Goal: Use online tool/utility: Utilize a website feature to perform a specific function

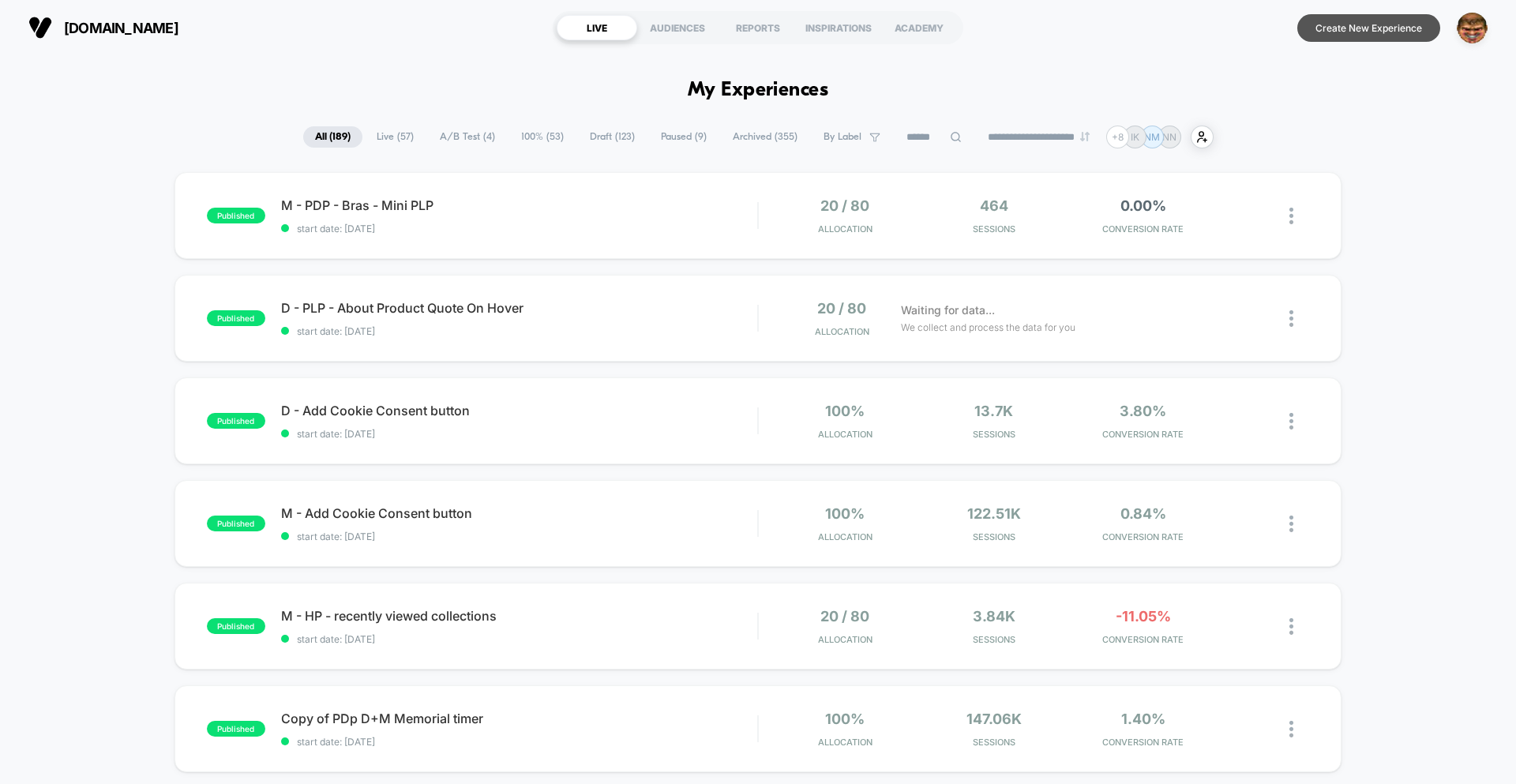
click at [1376, 28] on button "Create New Experience" at bounding box center [1369, 27] width 143 height 27
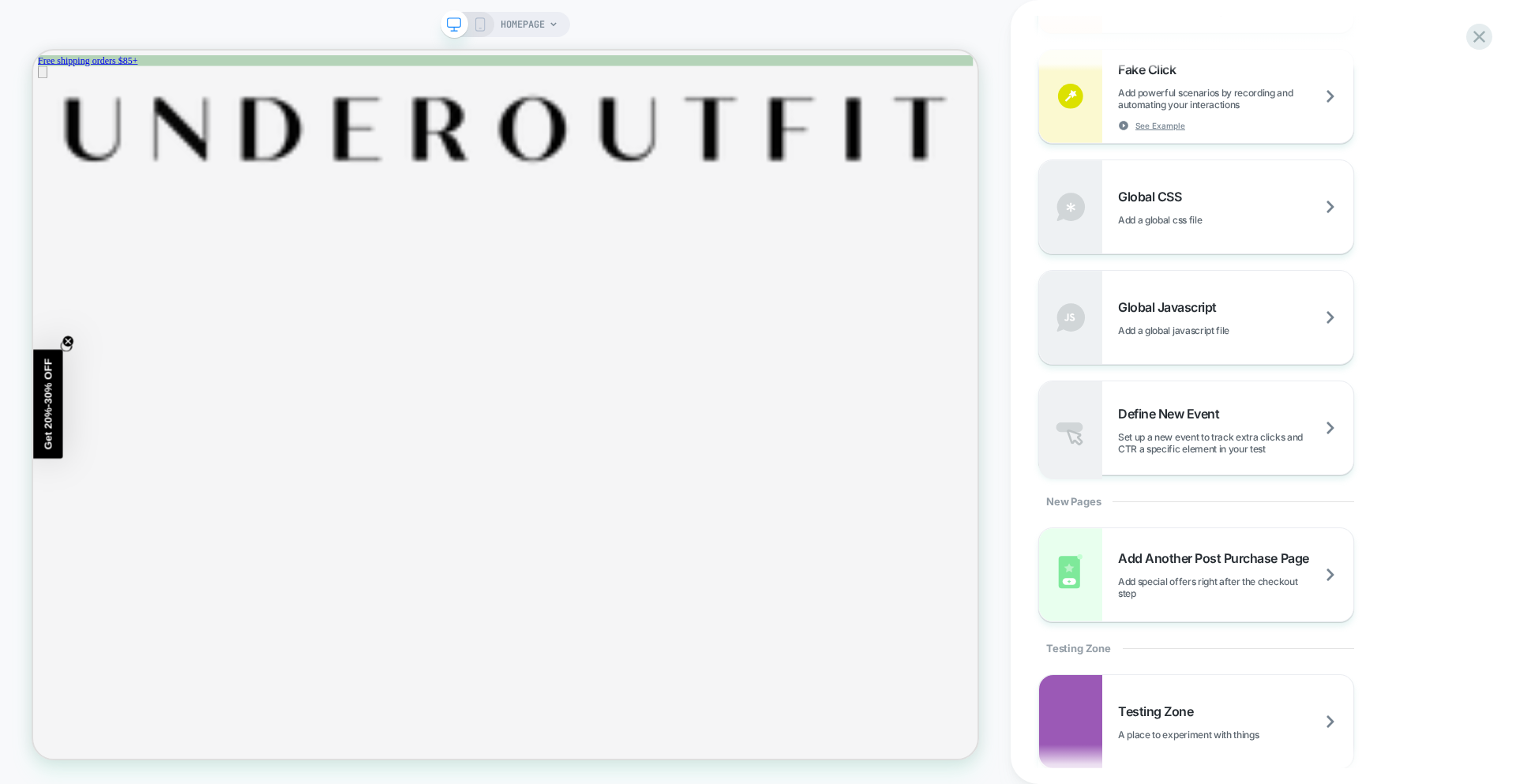
scroll to position [1184, 0]
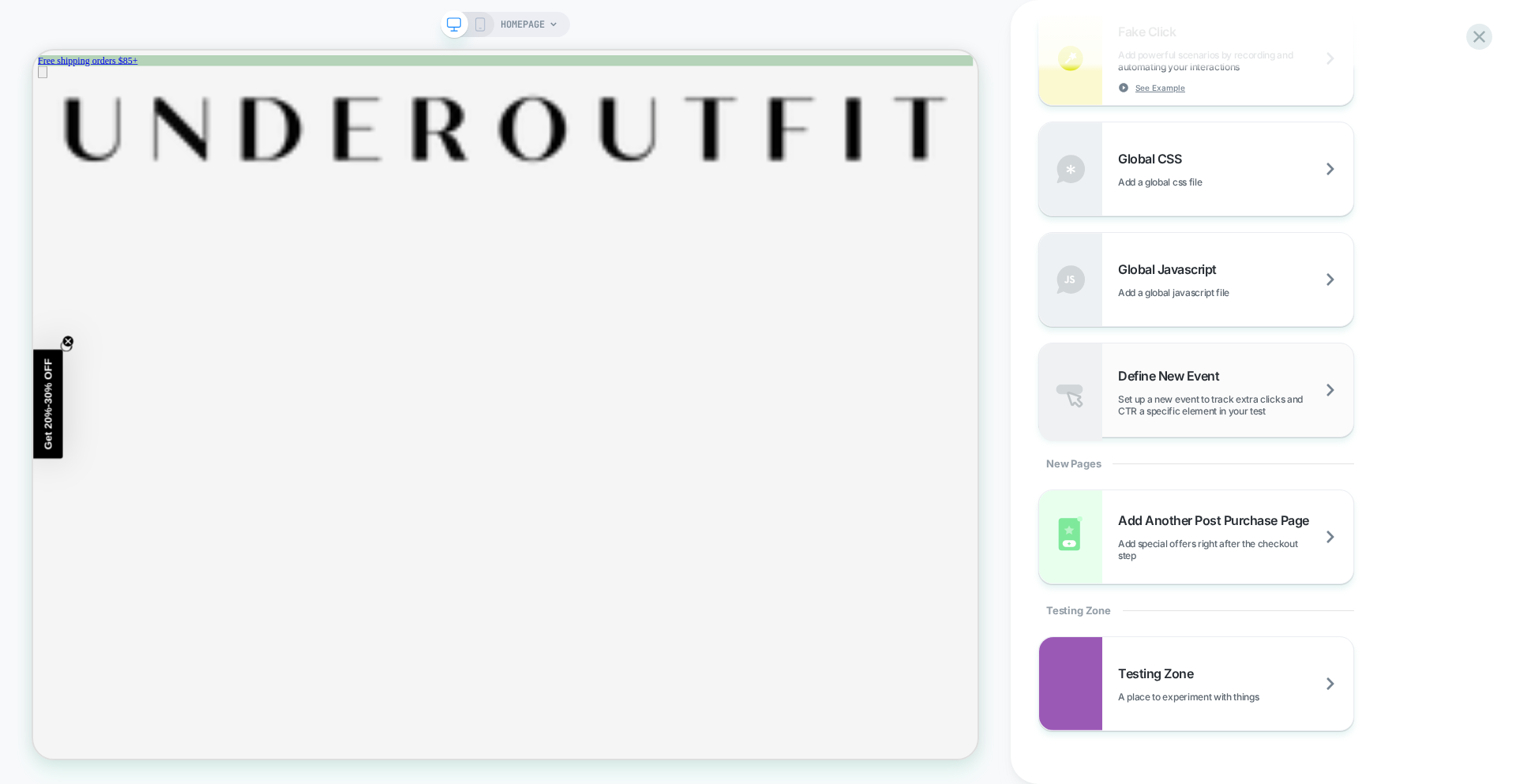
click at [1203, 410] on span "Set up a new event to track extra clicks and CTR a specific element in your test" at bounding box center [1235, 404] width 235 height 24
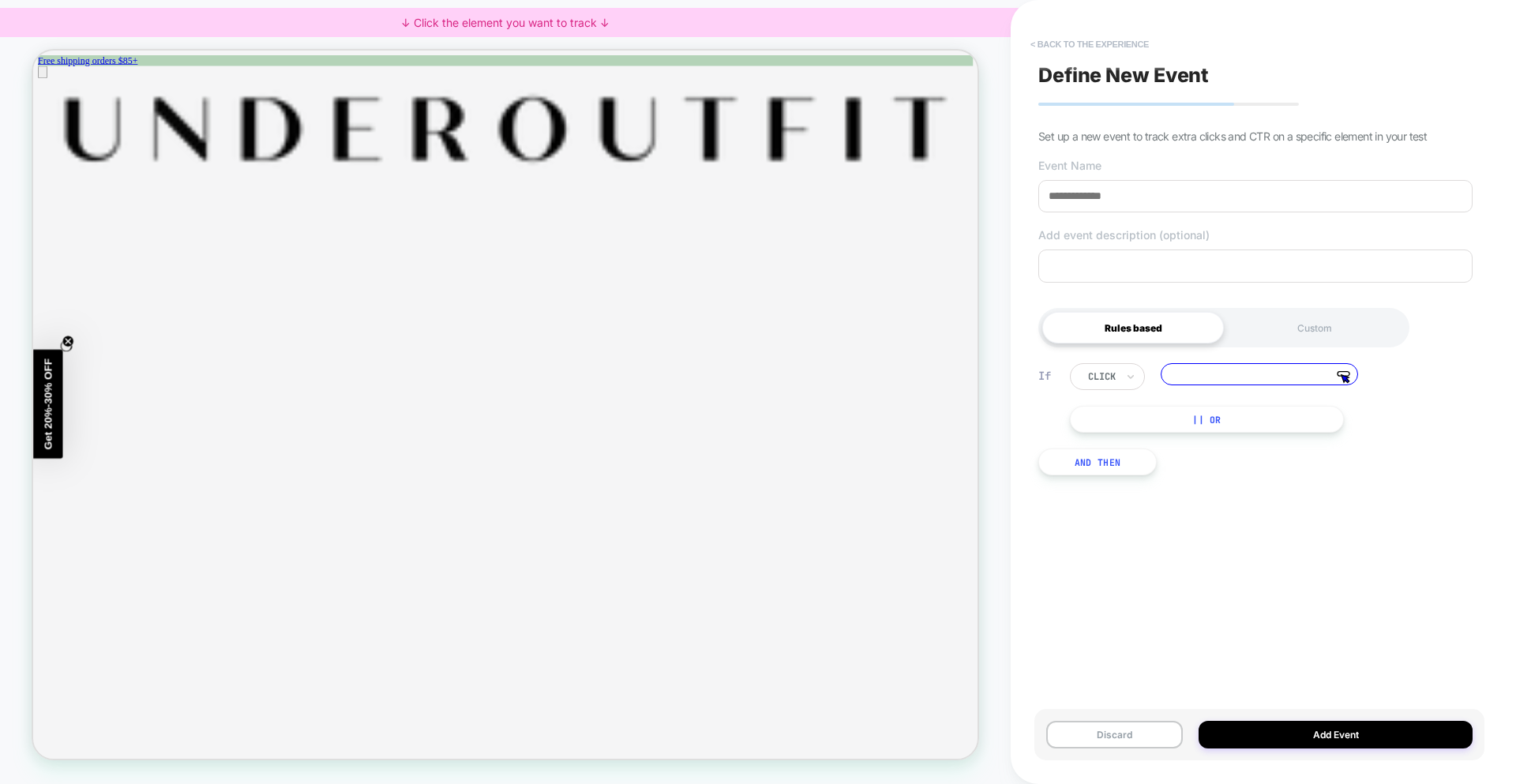
click at [1068, 40] on button "< back to the experience" at bounding box center [1090, 44] width 134 height 26
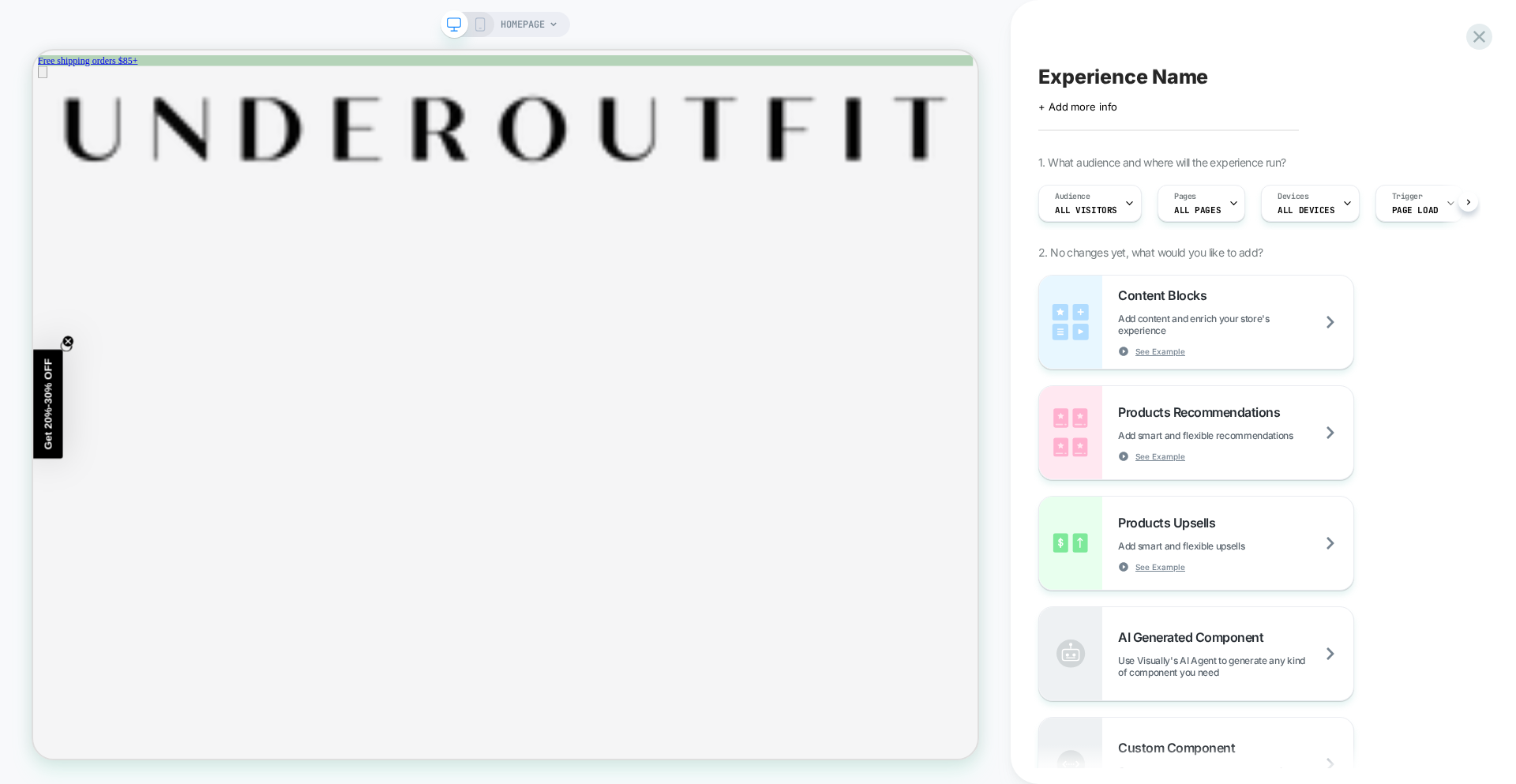
scroll to position [0, 1]
click at [481, 26] on icon at bounding box center [480, 25] width 14 height 14
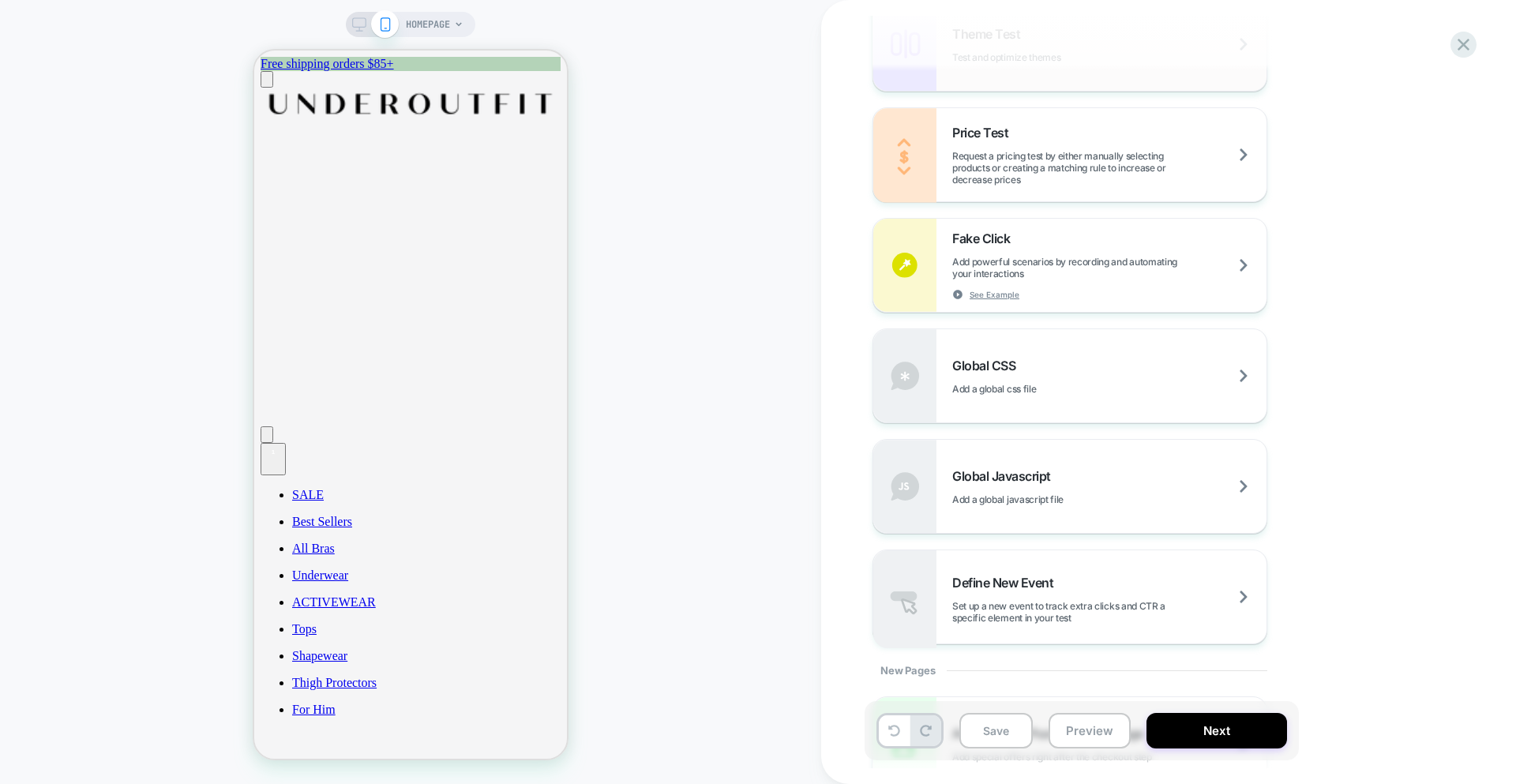
scroll to position [1233, 0]
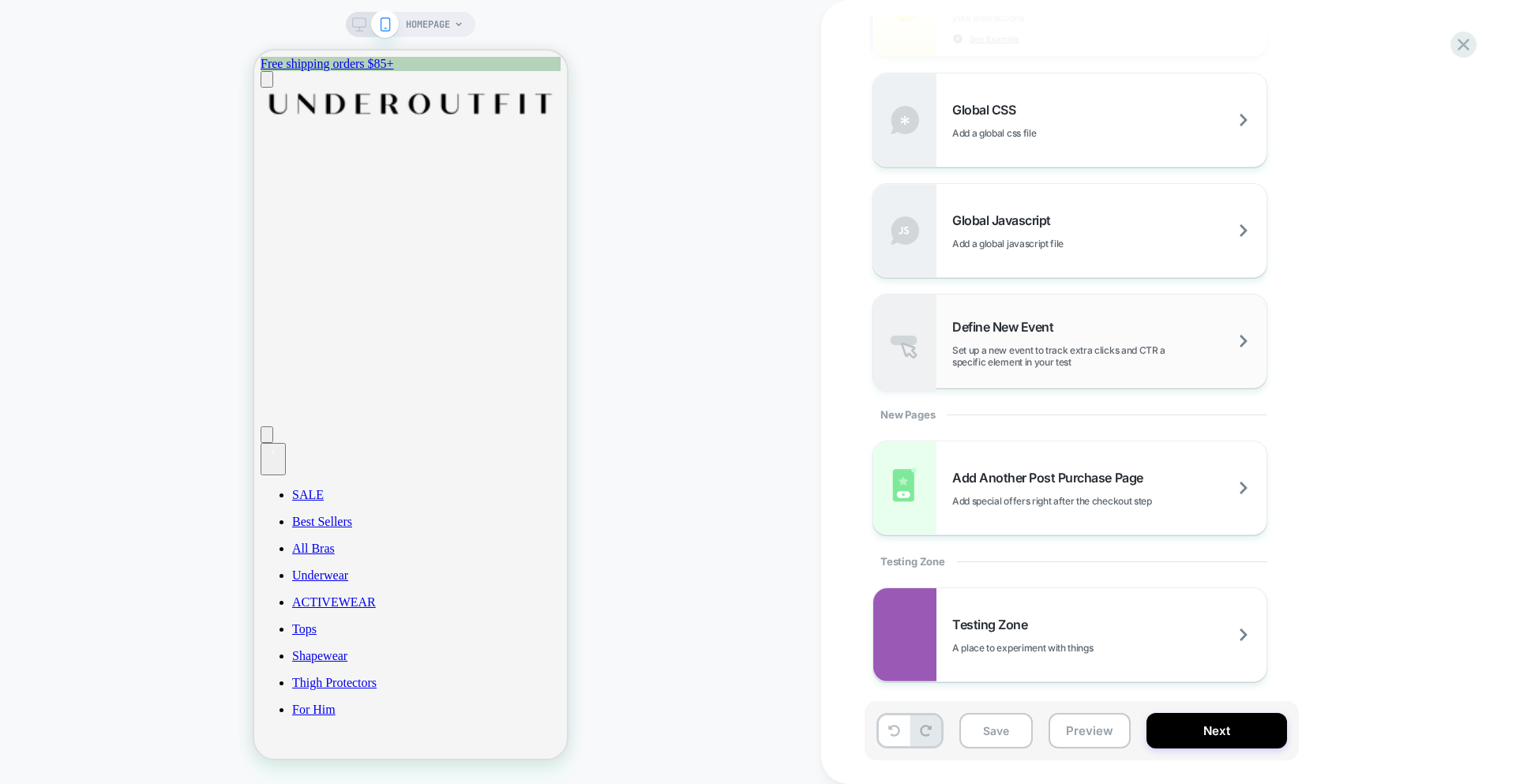
click at [1054, 322] on span "Define New Event" at bounding box center [1006, 327] width 109 height 16
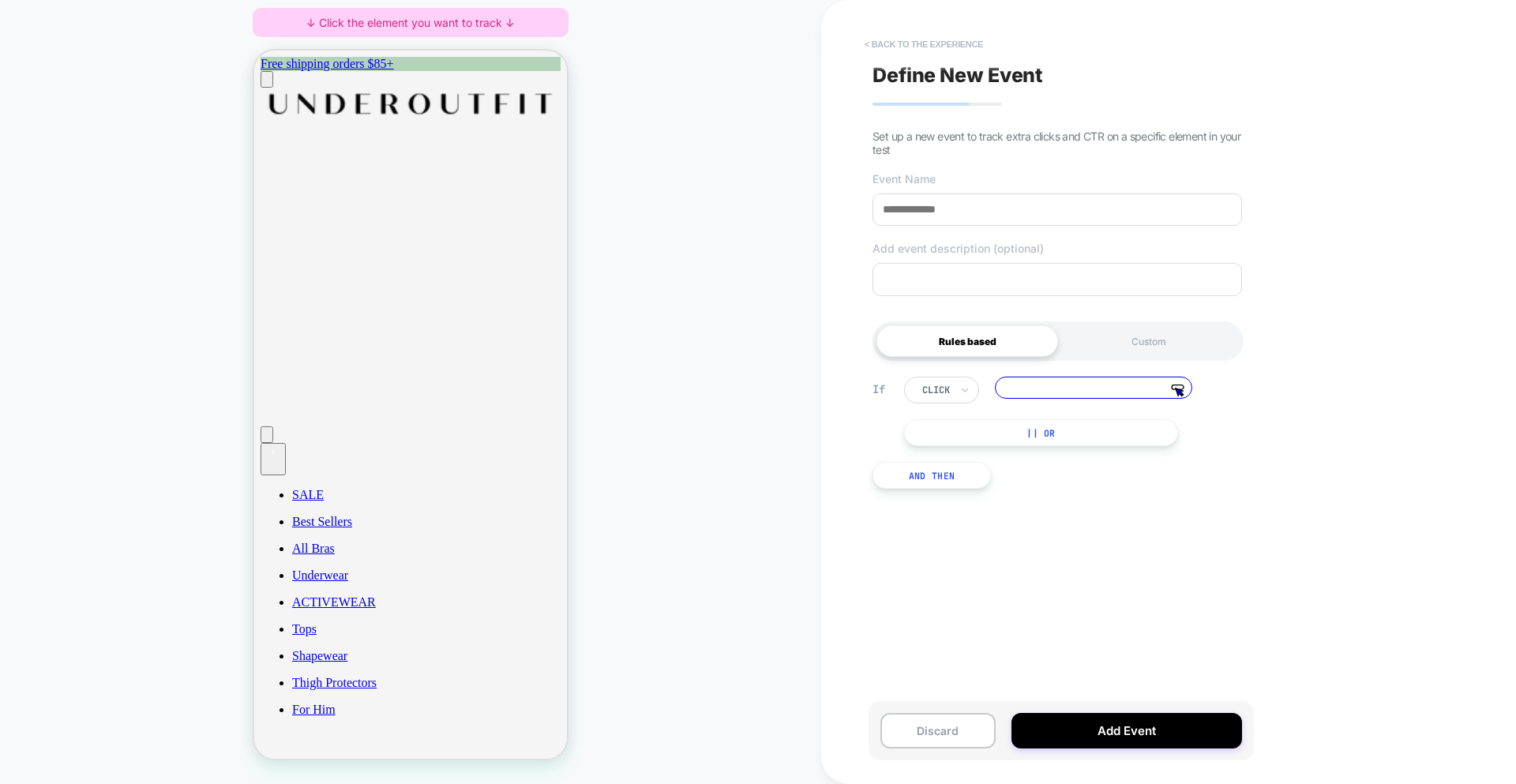
click at [934, 47] on button "< back to the experience" at bounding box center [924, 44] width 134 height 26
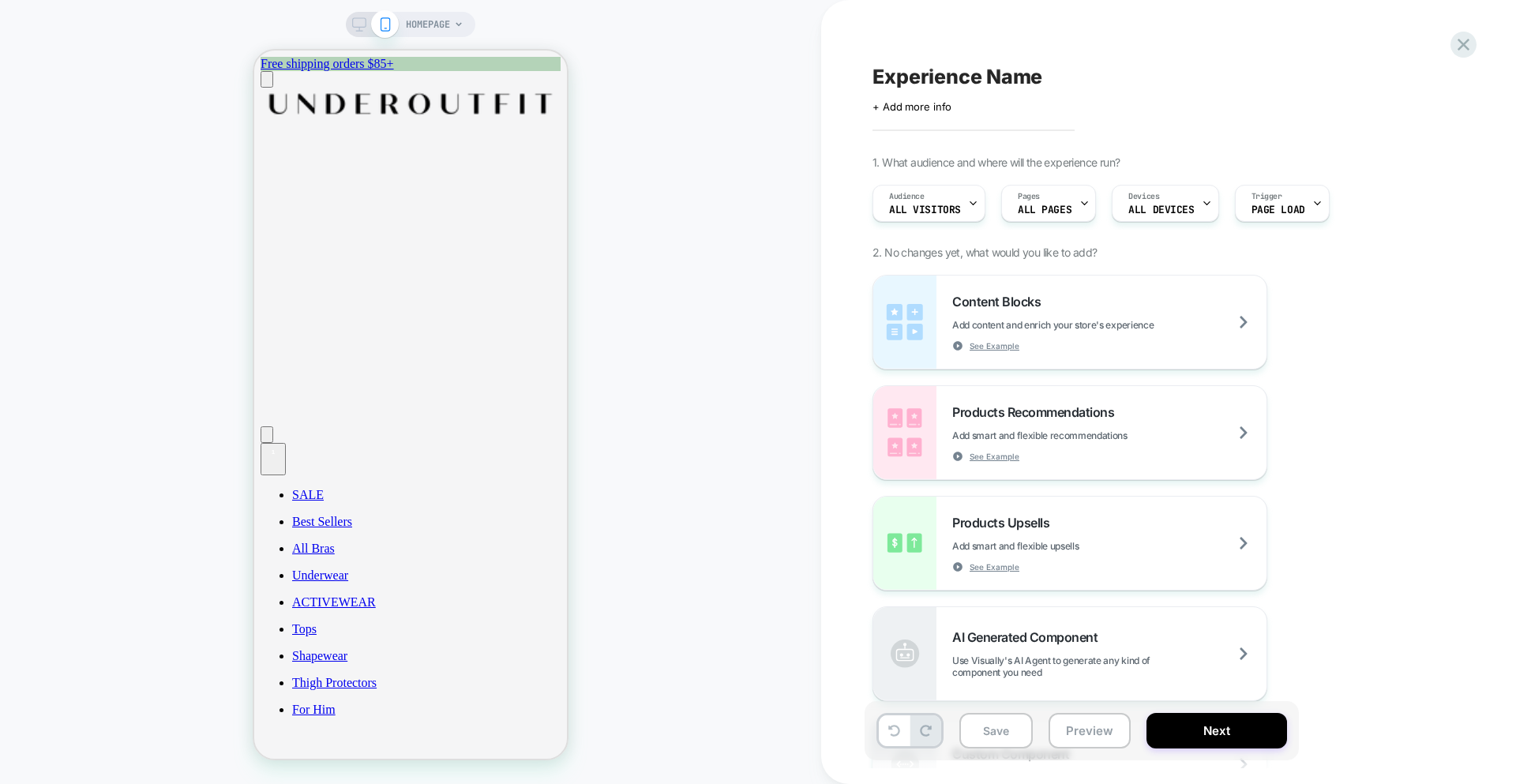
click at [352, 20] on icon at bounding box center [359, 25] width 14 height 14
